Goal: Task Accomplishment & Management: Manage account settings

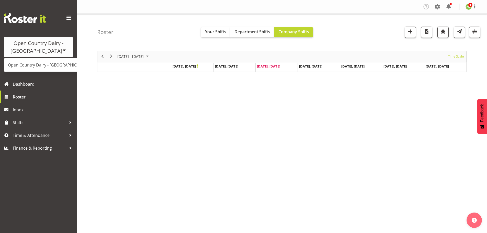
scroll to position [19, 0]
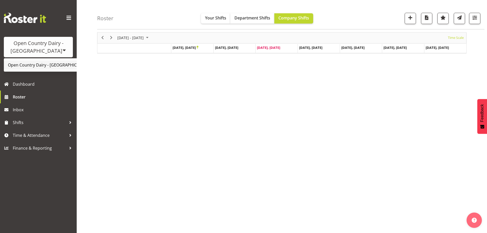
drag, startPoint x: 0, startPoint y: 0, endPoint x: 43, endPoint y: 66, distance: 78.7
click at [43, 66] on link "Open Country Dairy - [GEOGRAPHIC_DATA]" at bounding box center [53, 64] width 99 height 9
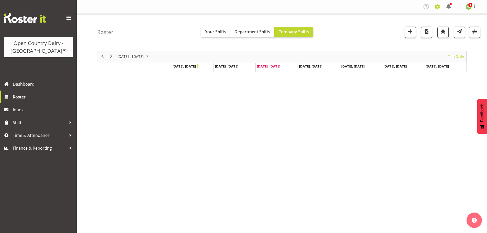
click at [438, 6] on span at bounding box center [437, 7] width 8 height 8
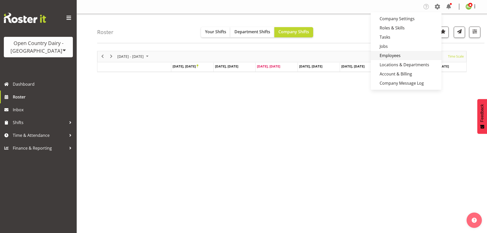
click at [390, 57] on link "Employees" at bounding box center [405, 55] width 71 height 9
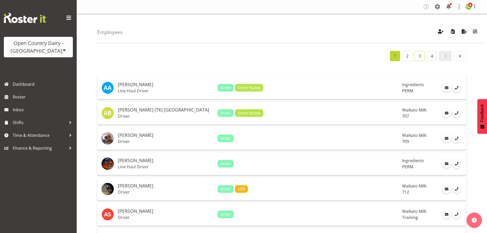
click at [418, 58] on link "3" at bounding box center [419, 56] width 10 height 10
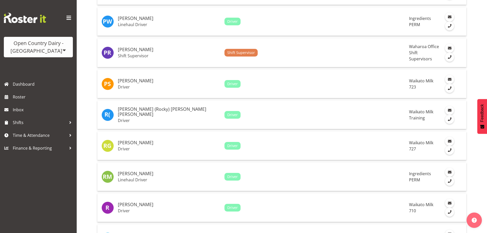
scroll to position [1132, 0]
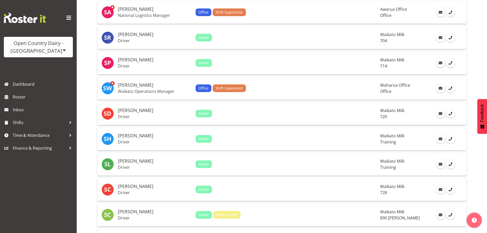
scroll to position [66, 0]
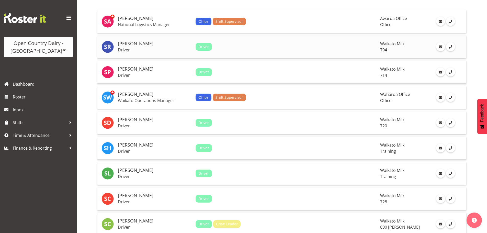
click at [165, 44] on h5 "Stephen Rae" at bounding box center [155, 43] width 74 height 5
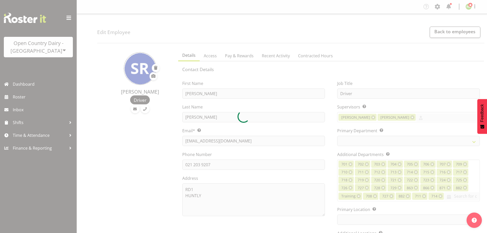
select select "TimelineWeek"
select select
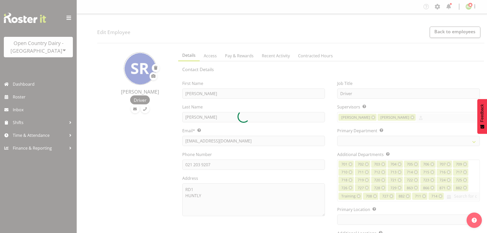
select select
select select "1054"
select select "717"
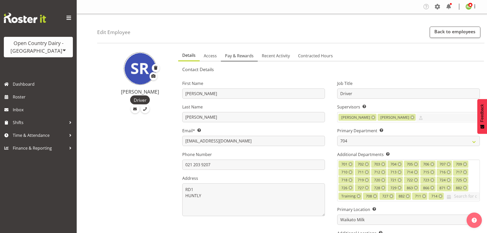
click at [242, 55] on span "Pay & Rewards" at bounding box center [239, 56] width 29 height 6
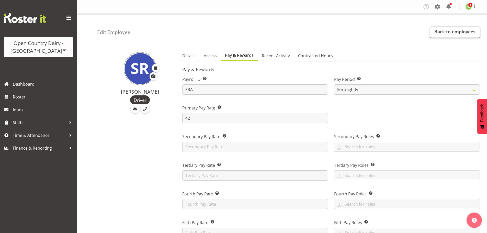
click at [315, 55] on span "Contracted Hours" at bounding box center [315, 56] width 35 height 6
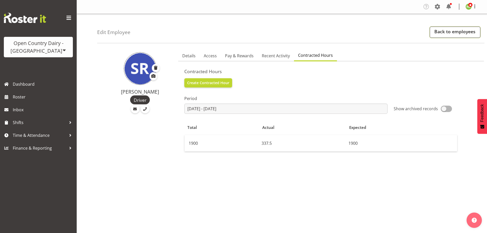
click at [466, 33] on link "Back to employees" at bounding box center [454, 32] width 51 height 11
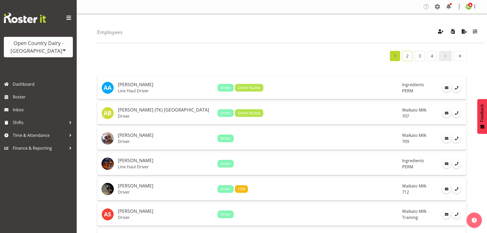
click at [406, 58] on link "2" at bounding box center [407, 56] width 10 height 10
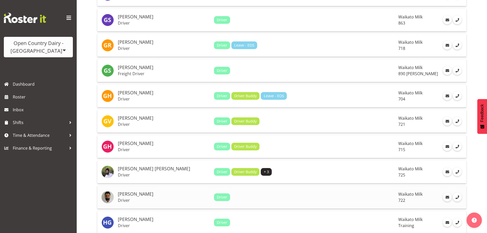
scroll to position [230, 0]
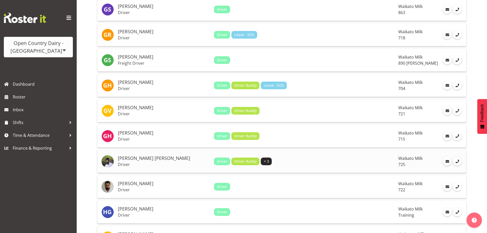
click at [149, 157] on h5 "[PERSON_NAME] [PERSON_NAME]" at bounding box center [164, 158] width 92 height 5
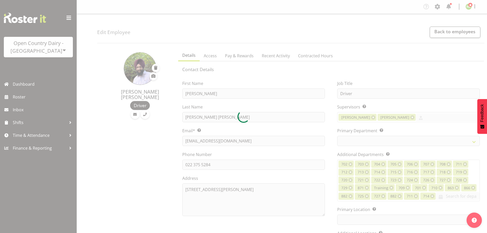
select select "TimelineWeek"
select select
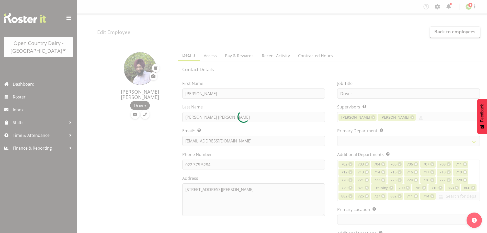
select select
select select "1054"
select select "803"
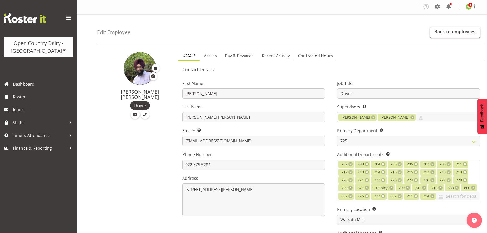
click at [309, 57] on span "Contracted Hours" at bounding box center [315, 56] width 35 height 6
